Goal: Information Seeking & Learning: Learn about a topic

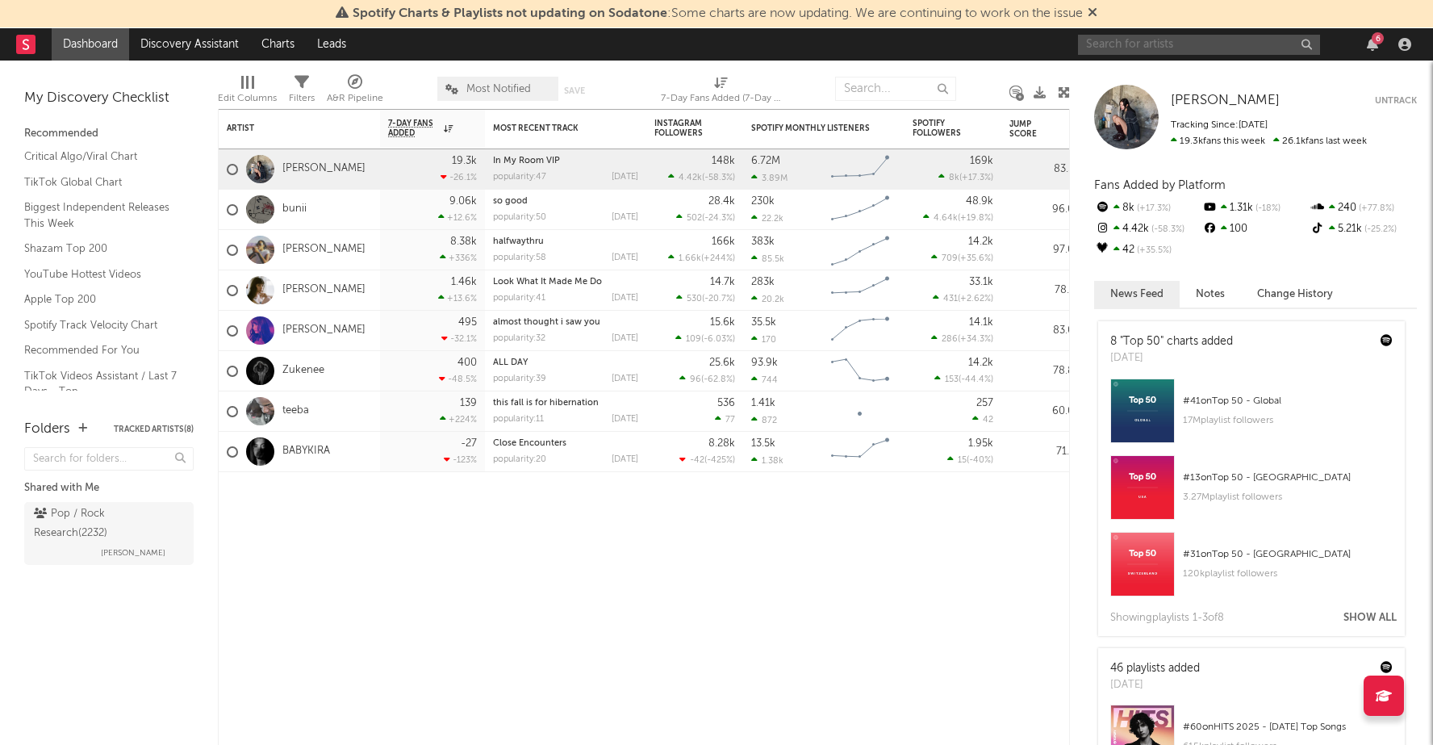
click at [1223, 36] on input "text" at bounding box center [1199, 45] width 242 height 20
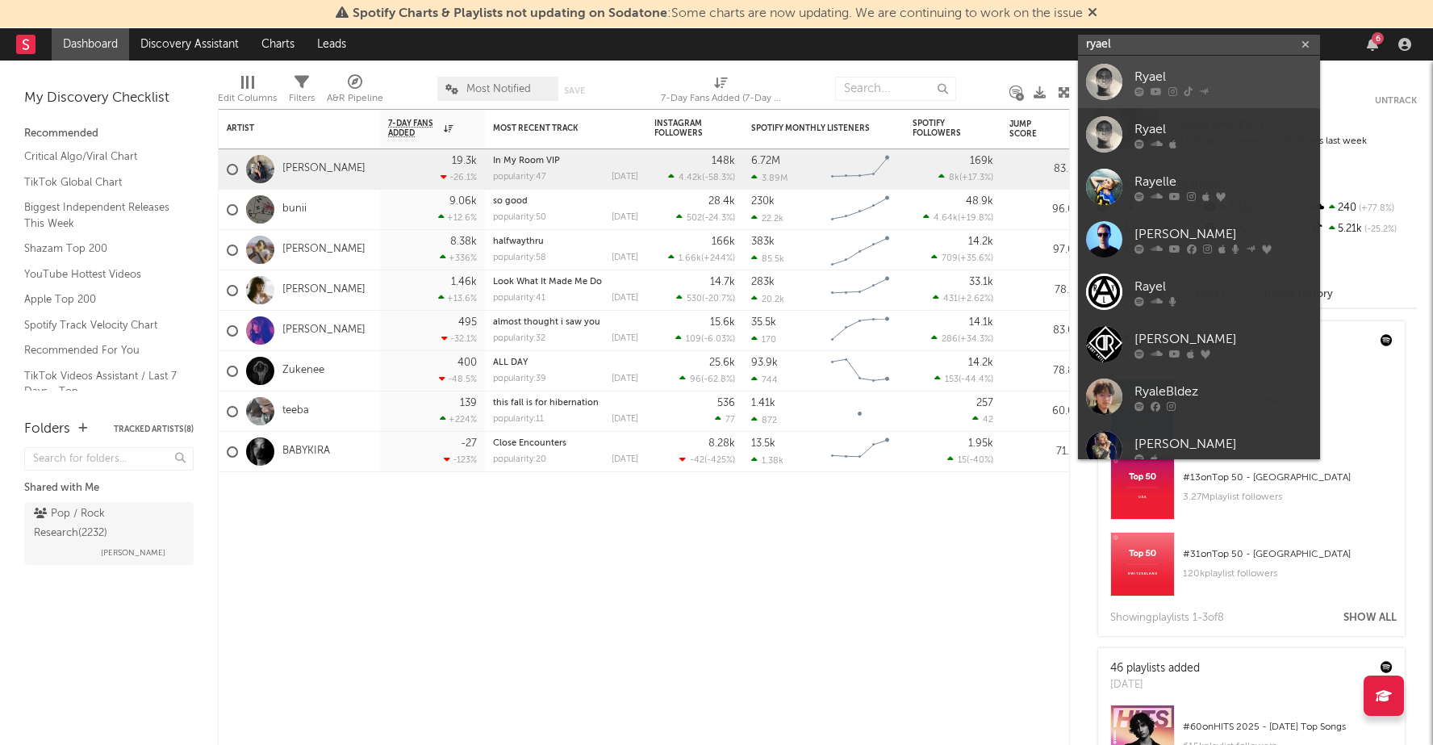
type input "ryael"
click at [1167, 81] on div "Ryael" at bounding box center [1222, 76] width 177 height 19
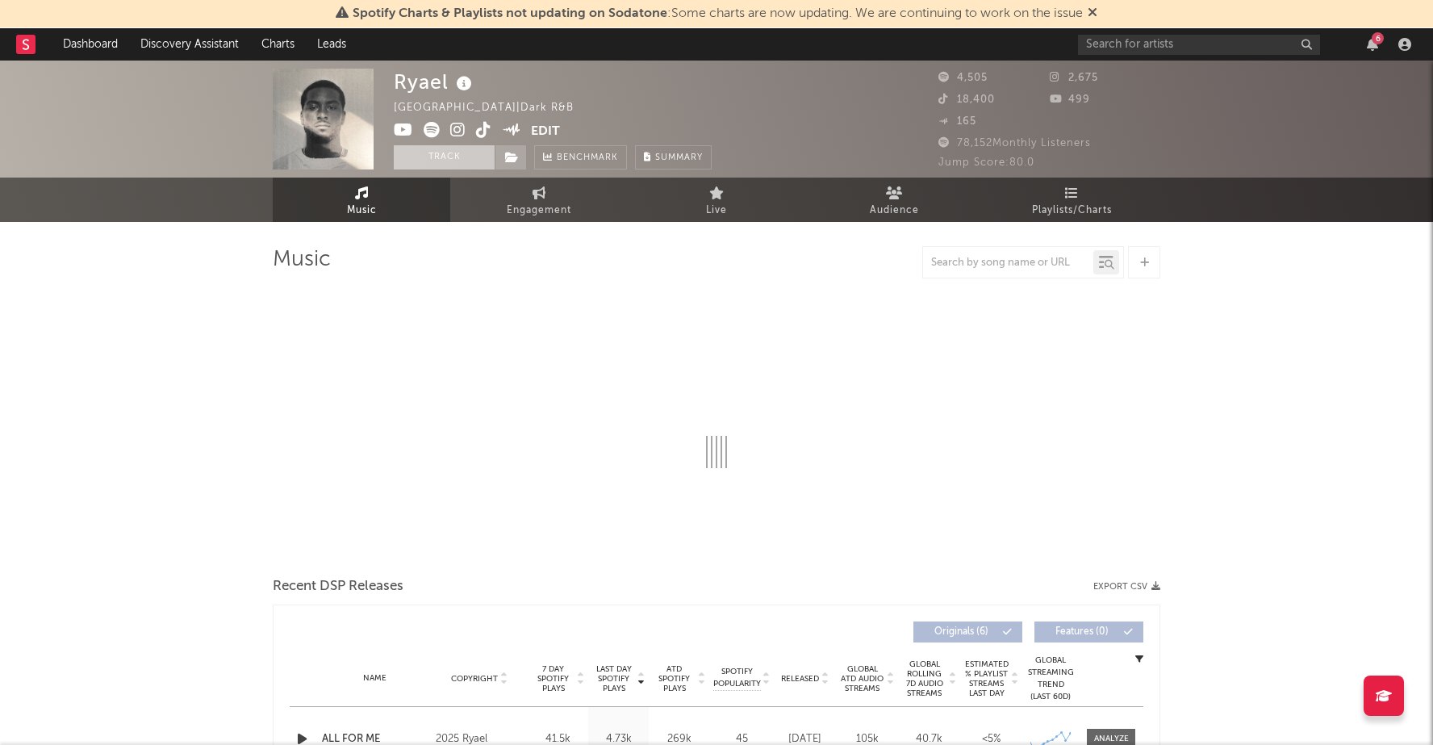
click at [427, 157] on button "Track" at bounding box center [444, 157] width 101 height 24
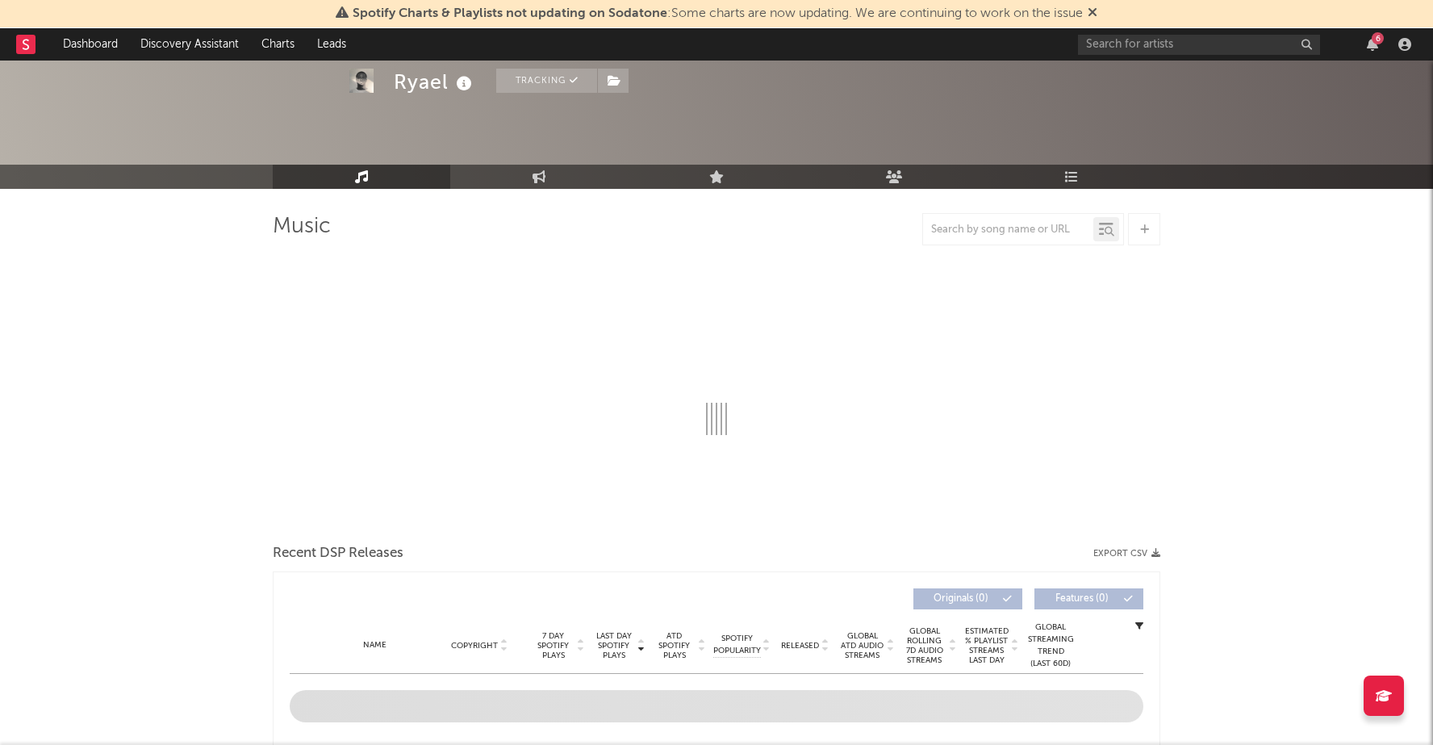
select select "1w"
